Goal: Information Seeking & Learning: Learn about a topic

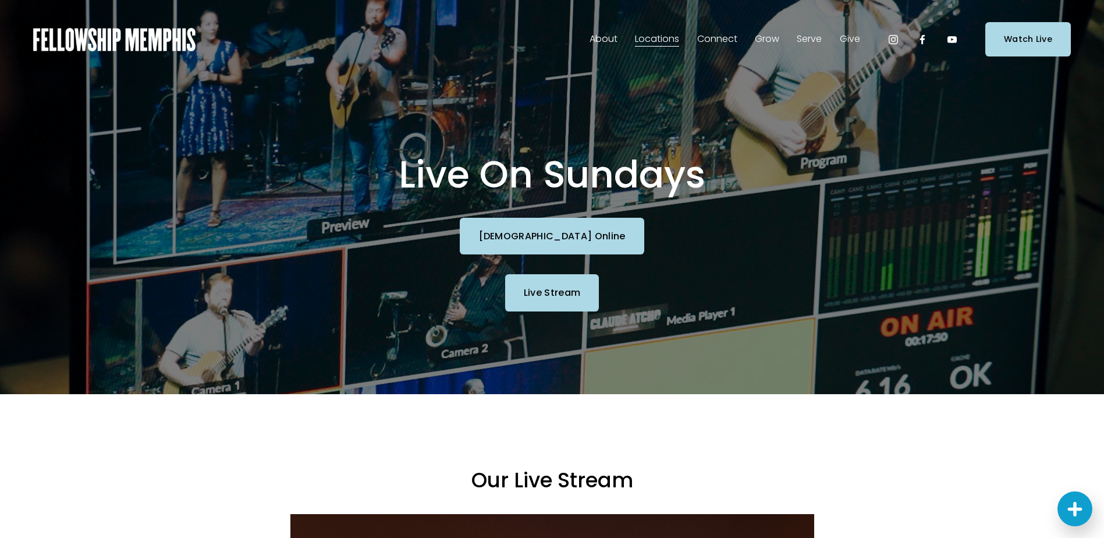
click at [549, 292] on link "Live Stream" at bounding box center [552, 292] width 94 height 37
click at [565, 244] on link "Church Online" at bounding box center [552, 236] width 184 height 37
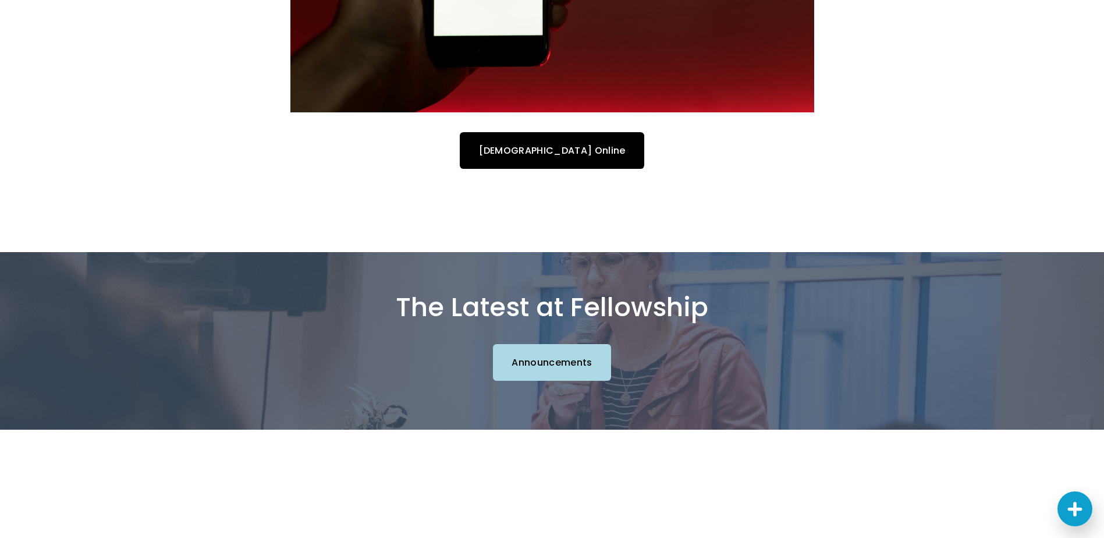
scroll to position [756, 0]
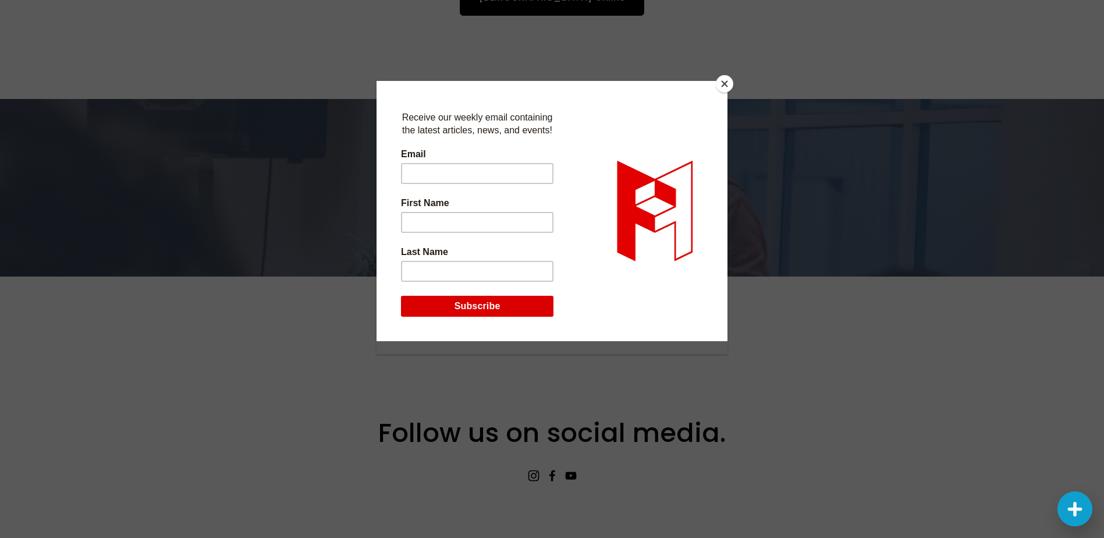
click at [726, 80] on button "Close" at bounding box center [724, 83] width 17 height 17
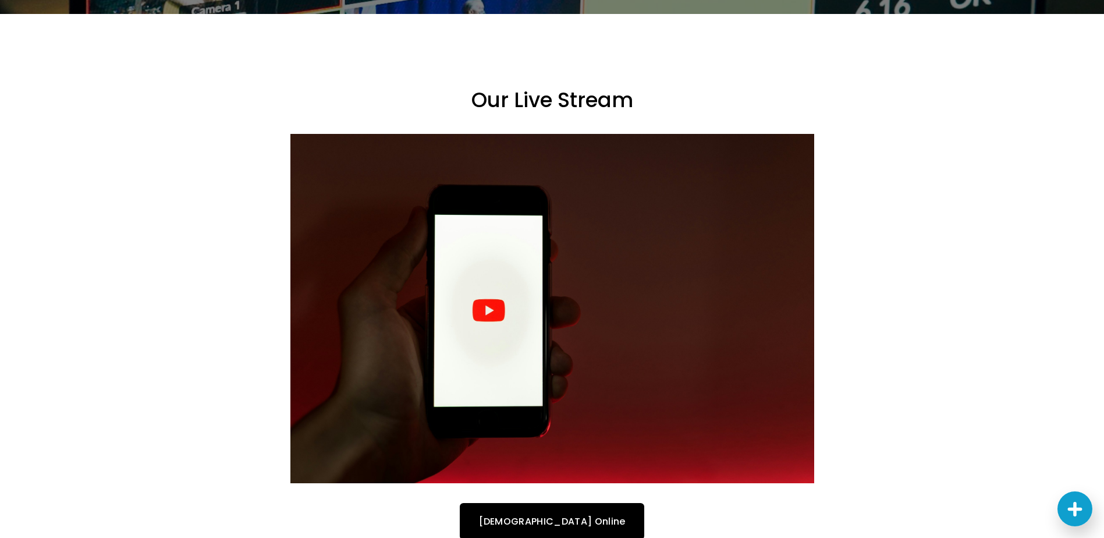
scroll to position [0, 0]
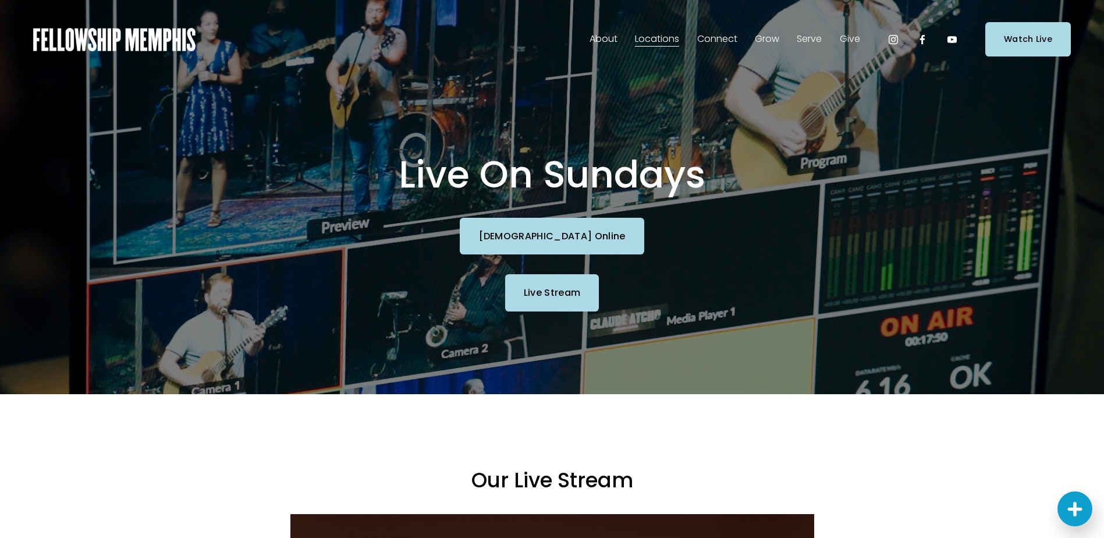
click at [0, 0] on span "Sermons" at bounding box center [0, 0] width 0 height 0
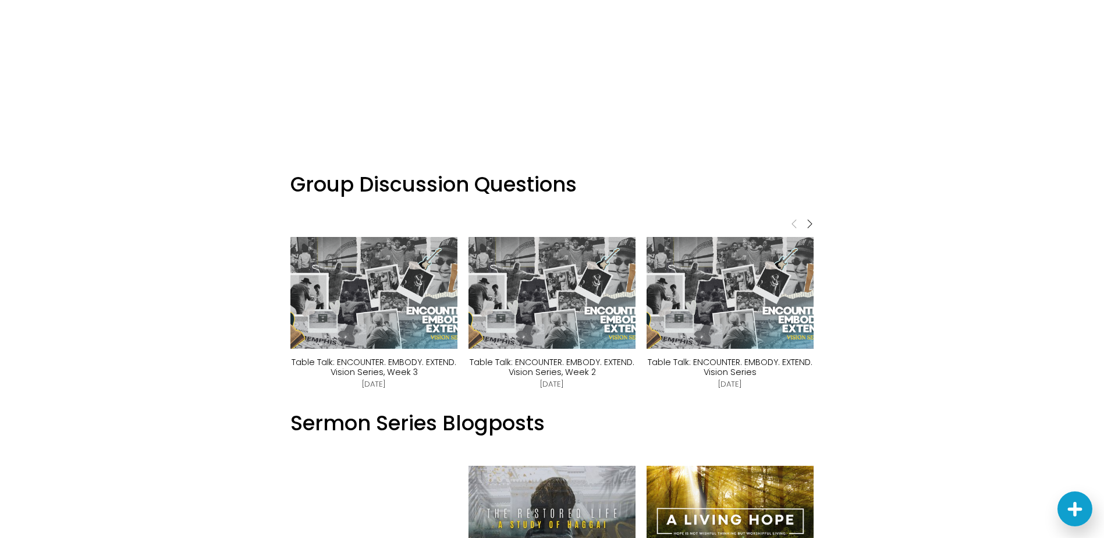
scroll to position [640, 0]
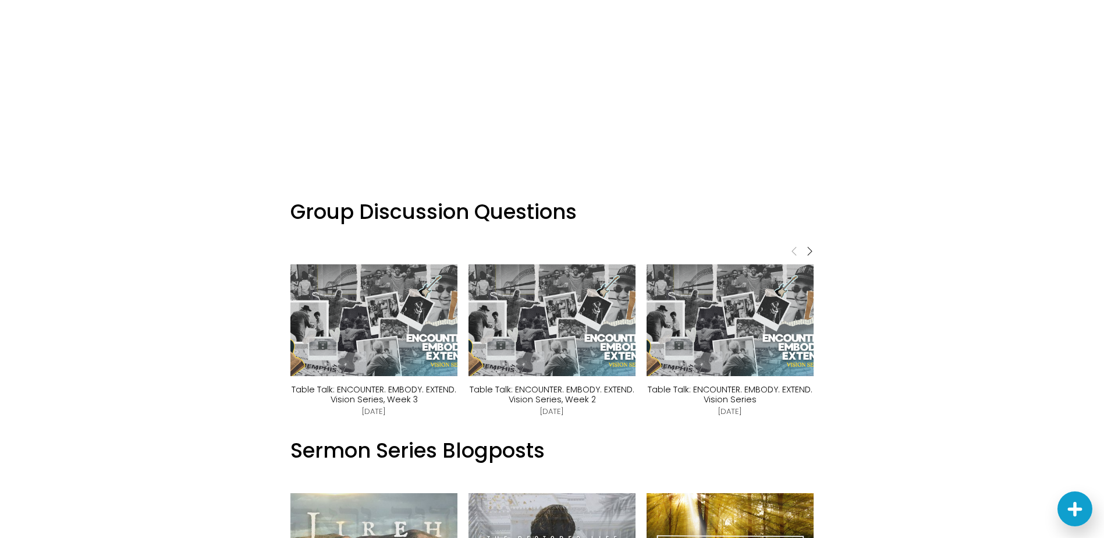
click at [392, 349] on img at bounding box center [374, 320] width 198 height 112
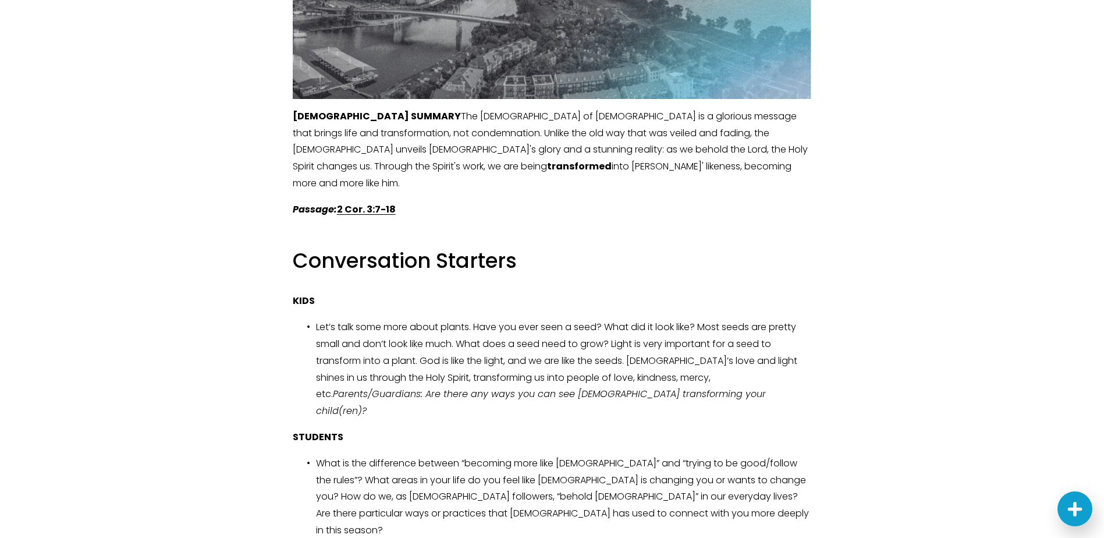
scroll to position [1513, 0]
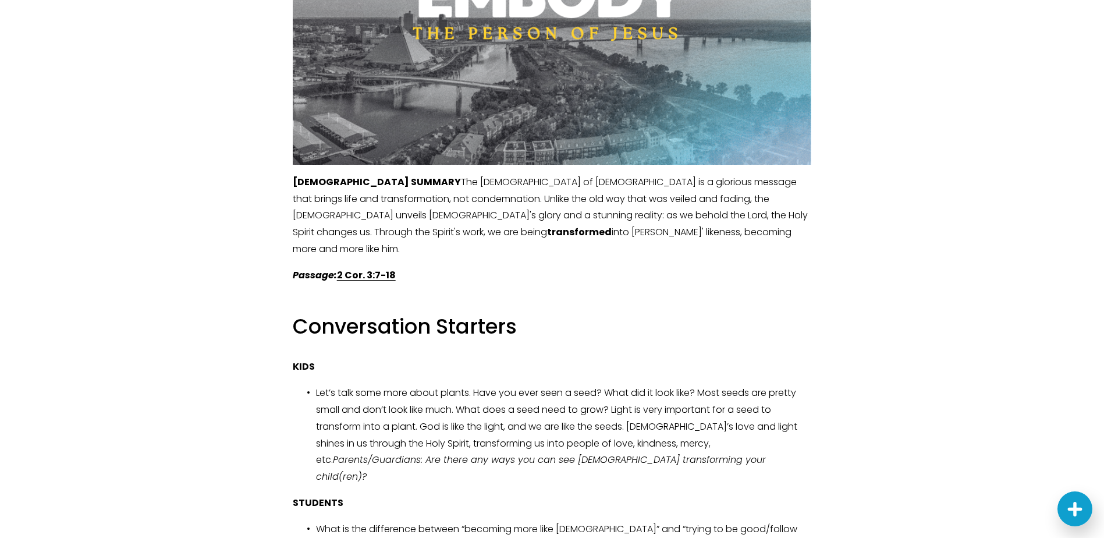
click at [369, 268] on strong "2 Cor. 3:7-18" at bounding box center [366, 274] width 59 height 13
